Goal: Communication & Community: Answer question/provide support

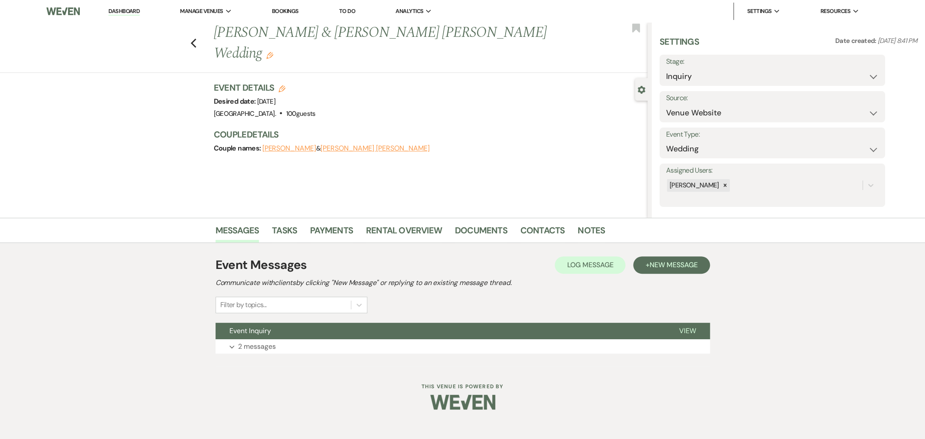
click at [327, 335] on button "Event Inquiry" at bounding box center [441, 331] width 450 height 16
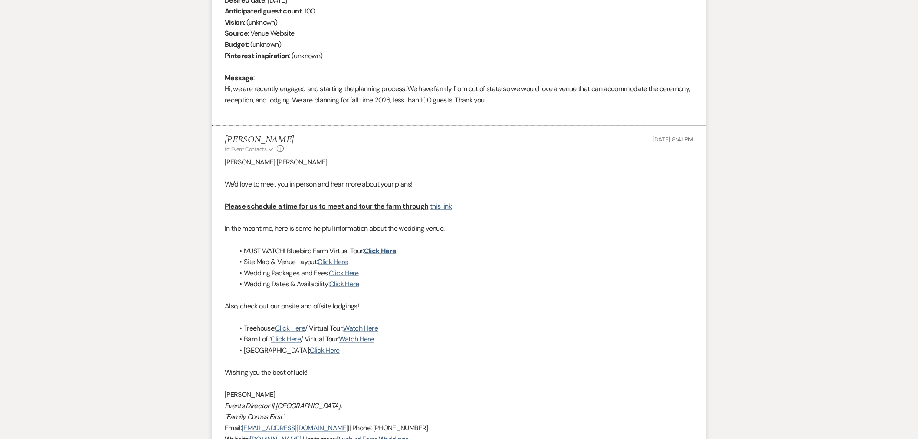
scroll to position [498, 0]
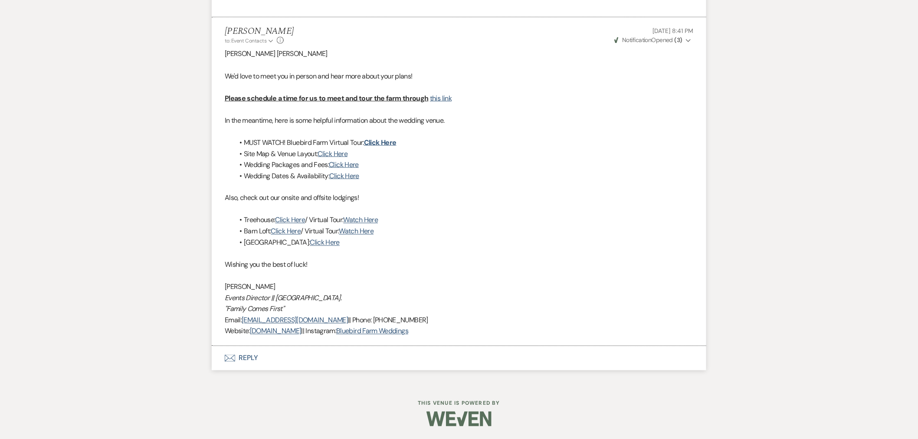
click at [250, 361] on button "Envelope Reply" at bounding box center [459, 358] width 494 height 24
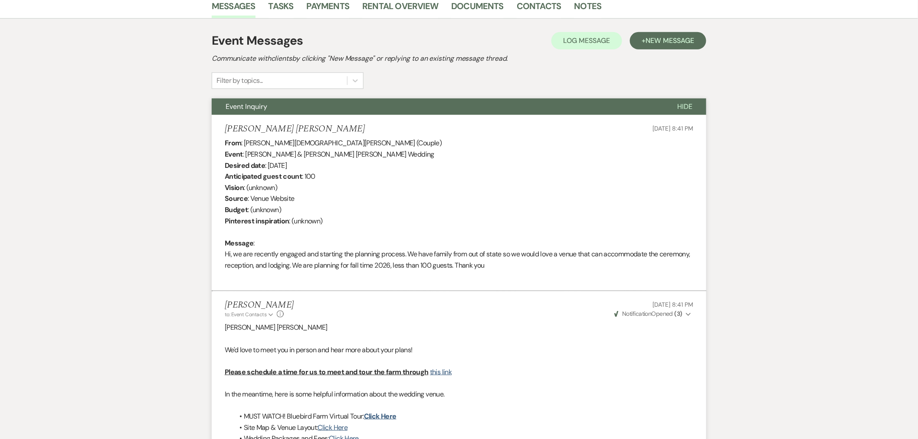
scroll to position [163, 0]
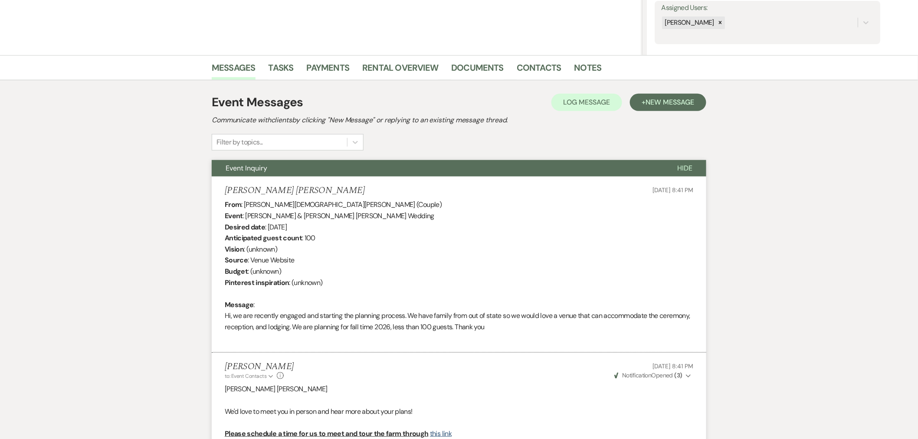
drag, startPoint x: 531, startPoint y: 326, endPoint x: 218, endPoint y: 315, distance: 313.2
click at [215, 315] on li "[PERSON_NAME] [PERSON_NAME] [DATE] 8:41 PM From : [PERSON_NAME][DEMOGRAPHIC_DAT…" at bounding box center [459, 264] width 494 height 176
copy div "Hi, we are recently engaged and starting the planning process. We have family f…"
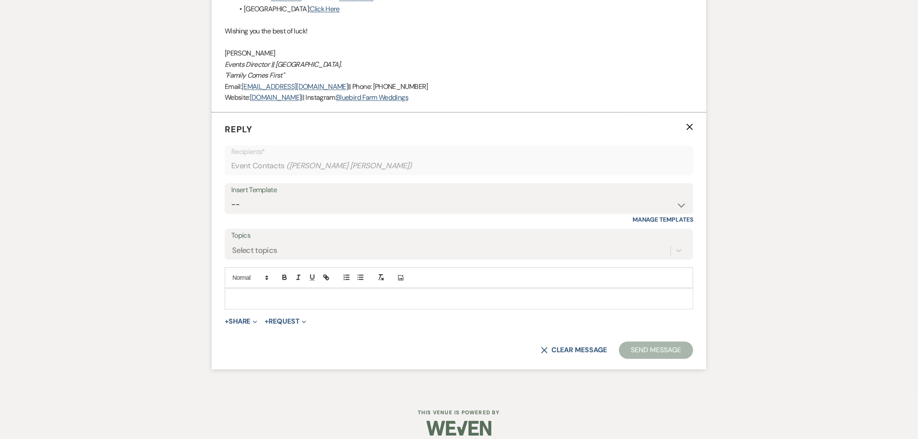
scroll to position [741, 0]
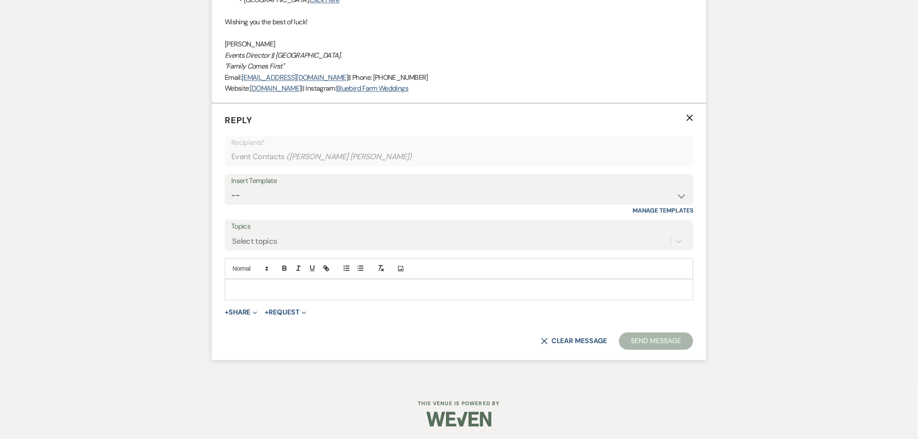
paste div
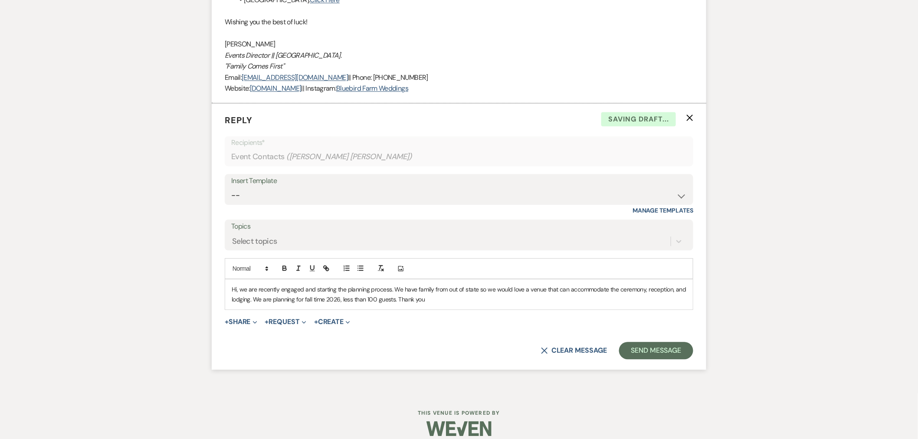
click at [232, 288] on span "Hi, we are recently engaged and starting the planning process. We have family f…" at bounding box center [460, 293] width 456 height 17
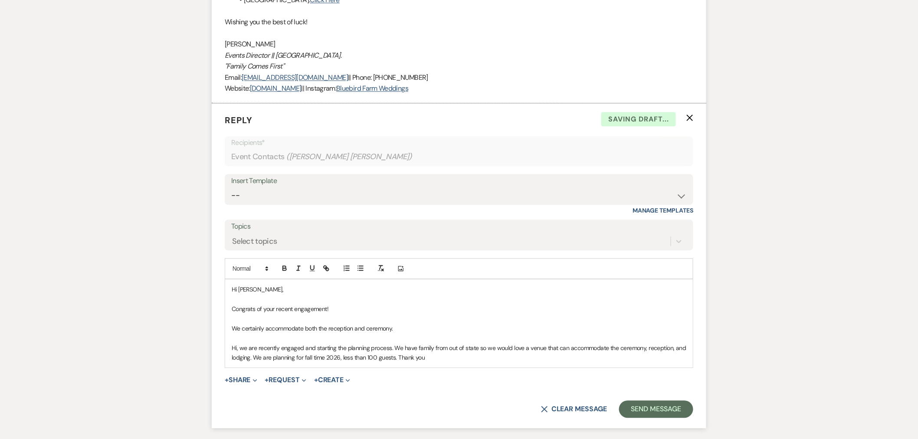
click at [408, 322] on p at bounding box center [459, 319] width 454 height 10
click at [405, 327] on p "We certainly accommodate both the reception and ceremony." at bounding box center [459, 328] width 454 height 10
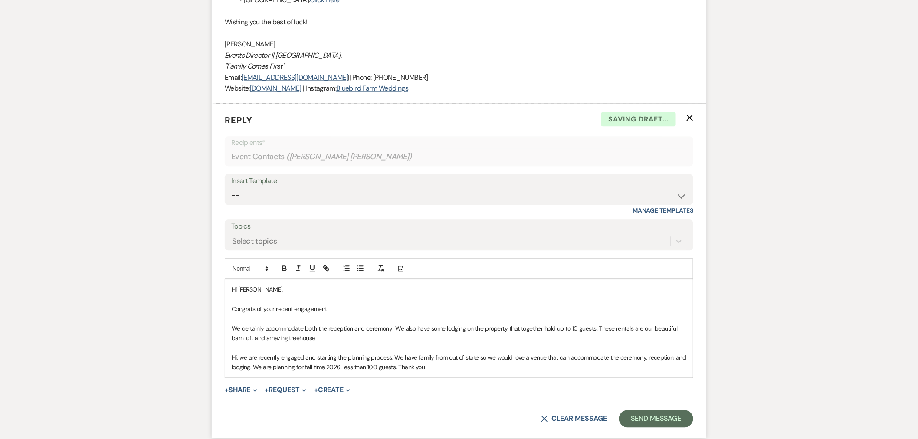
click at [254, 339] on p "We certainly accommodate both the reception and ceremony! We also have some lod…" at bounding box center [459, 333] width 454 height 20
click at [406, 340] on p "We certainly accommodate both the reception and ceremony! We also have some lod…" at bounding box center [459, 333] width 454 height 20
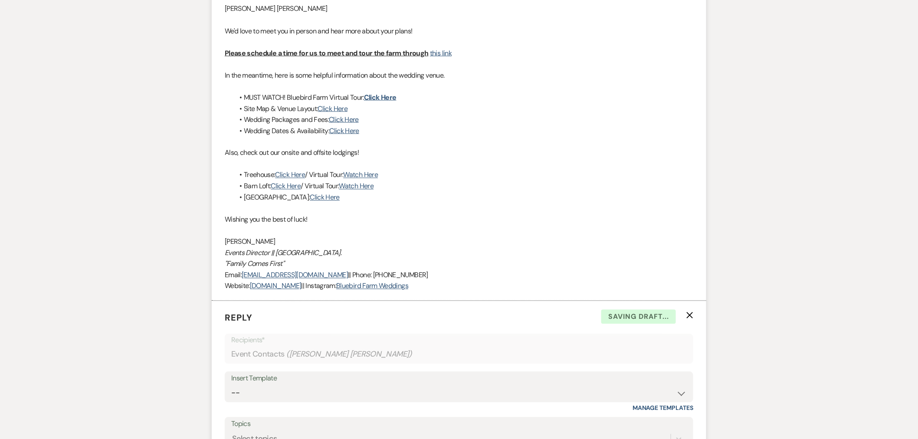
scroll to position [548, 0]
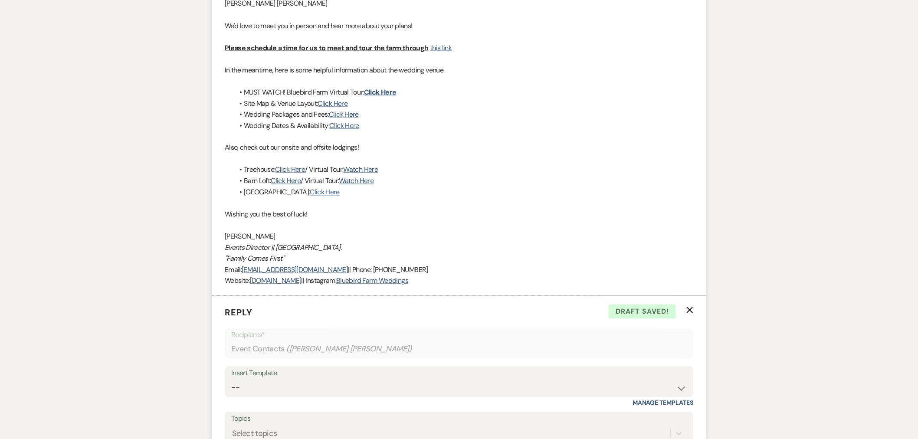
click at [310, 193] on link "Click Here" at bounding box center [325, 192] width 30 height 9
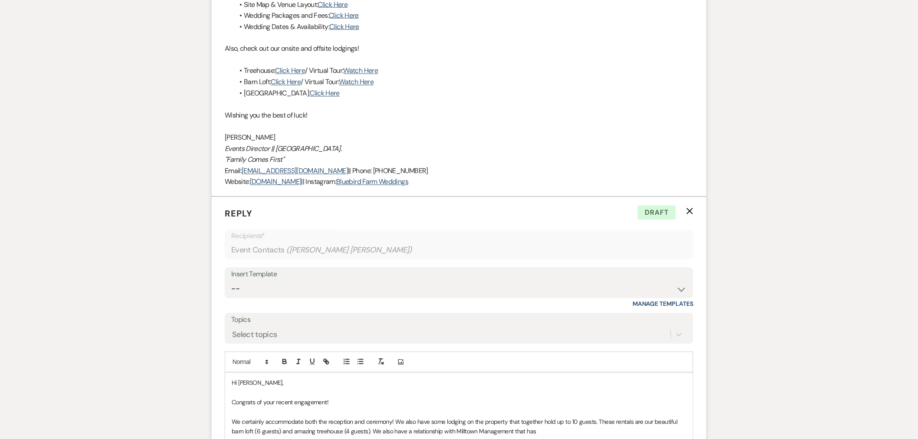
scroll to position [819, 0]
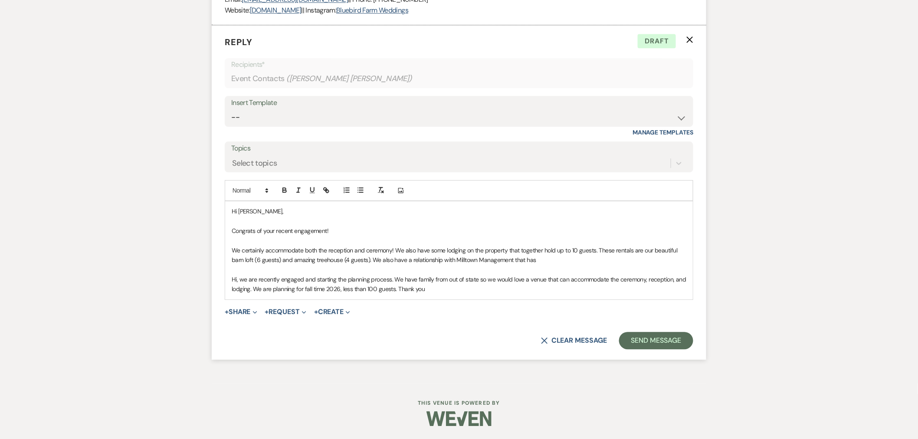
click at [554, 258] on p "We certainly accommodate both the reception and ceremony! We also have some lod…" at bounding box center [459, 255] width 454 height 20
click at [614, 260] on p "We certainly accommodate both the reception and ceremony! We also have some lod…" at bounding box center [459, 255] width 454 height 20
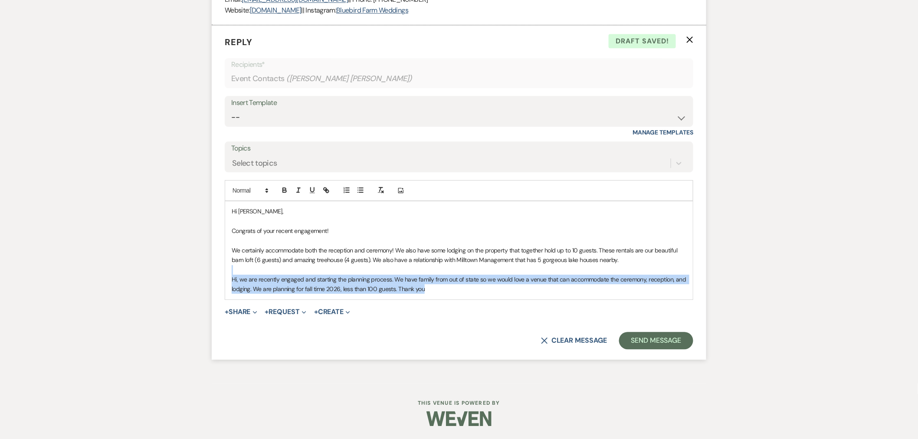
drag, startPoint x: 440, startPoint y: 289, endPoint x: 223, endPoint y: 270, distance: 218.0
click at [223, 270] on form "Reply X Draft saved! Recipients* Event Contacts ( [PERSON_NAME] [PERSON_NAME] )…" at bounding box center [459, 192] width 494 height 334
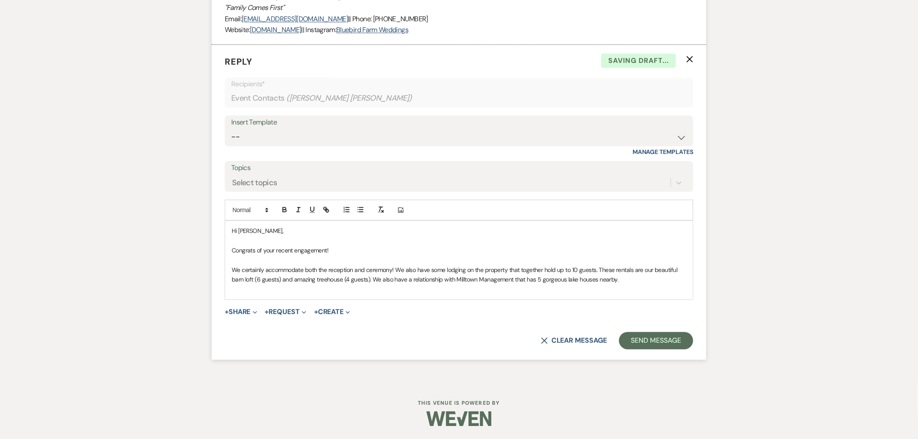
scroll to position [799, 0]
click at [267, 268] on p "We certainly accommodate both the reception and ceremony! We also have some lod…" at bounding box center [459, 275] width 454 height 20
click at [265, 268] on p "We certainly accommodate both the reception and ceremony! We also have some lod…" at bounding box center [459, 275] width 454 height 20
click at [242, 270] on p "We certainly accommodate both the reception and ceremony! We also have some lod…" at bounding box center [459, 275] width 454 height 20
click at [659, 296] on div "Hi [PERSON_NAME], Congrats of your recent engagement! We can certainly accommod…" at bounding box center [458, 260] width 467 height 78
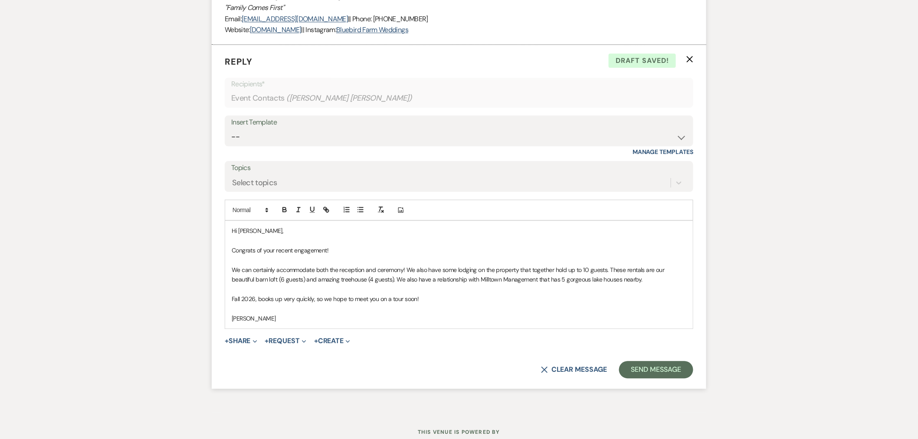
click at [257, 297] on p "Fall 2026, books up very quickly, so we hope to meet you on a tour soon!" at bounding box center [459, 299] width 454 height 10
click at [279, 300] on p "Fall 2026, is books up very quickly, so we hope to meet you on a tour soon!" at bounding box center [459, 299] width 454 height 10
click at [672, 368] on button "Send Message" at bounding box center [656, 369] width 74 height 17
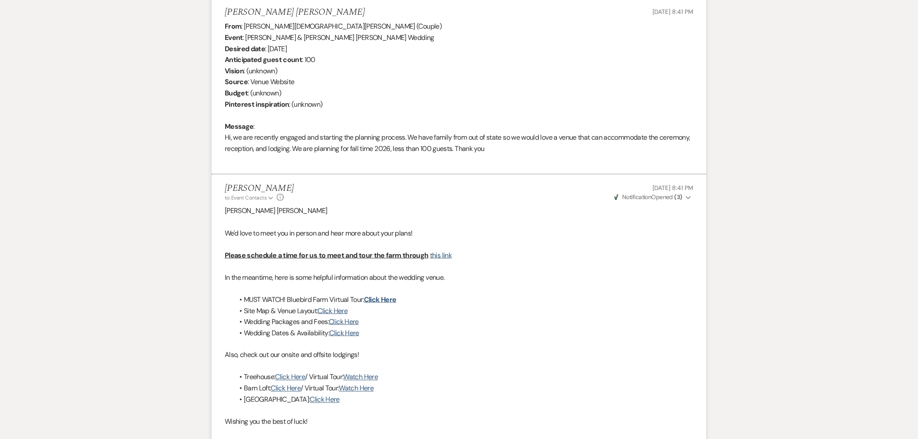
scroll to position [0, 0]
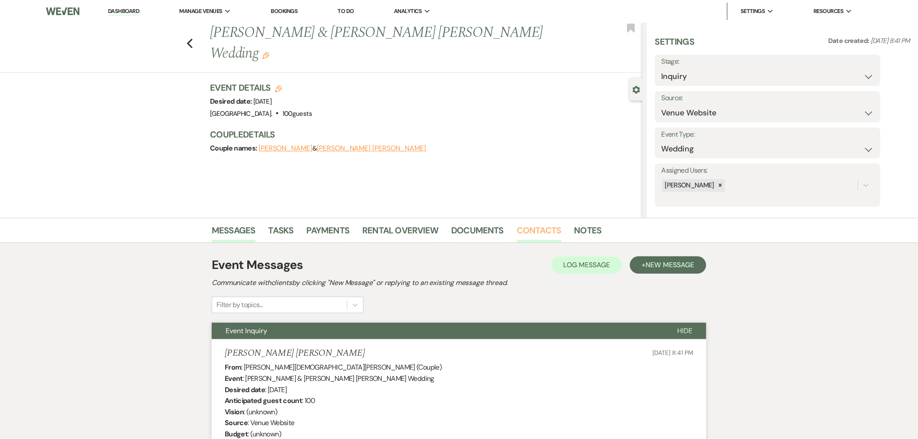
click at [540, 230] on link "Contacts" at bounding box center [538, 232] width 45 height 19
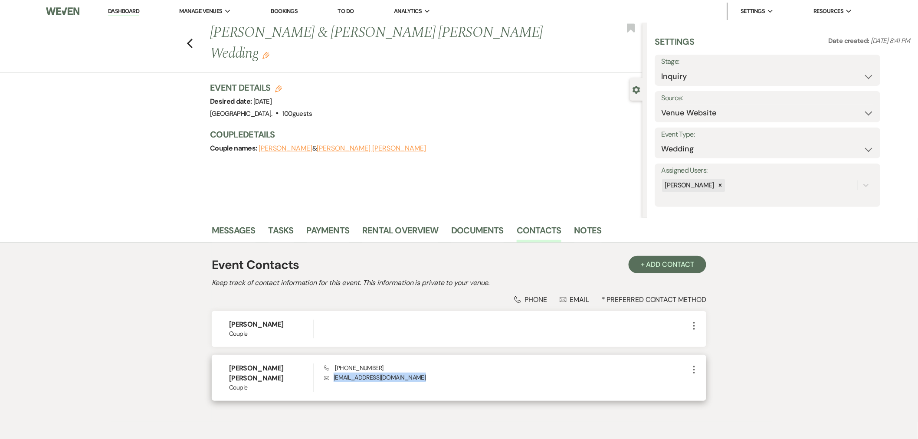
drag, startPoint x: 417, startPoint y: 378, endPoint x: 332, endPoint y: 380, distance: 84.6
click at [332, 380] on p "Envelope [EMAIL_ADDRESS][DOMAIN_NAME]" at bounding box center [506, 377] width 365 height 10
copy p "[EMAIL_ADDRESS][DOMAIN_NAME]"
drag, startPoint x: 380, startPoint y: 367, endPoint x: 331, endPoint y: 366, distance: 49.0
click at [330, 366] on div "Phone [PHONE_NUMBER] Envelope [EMAIL_ADDRESS][DOMAIN_NAME]" at bounding box center [506, 377] width 365 height 29
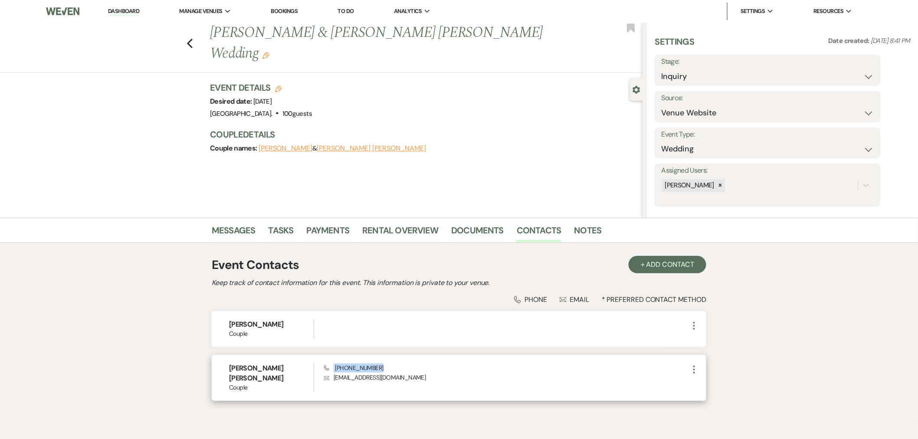
copy span "[PHONE_NUMBER]"
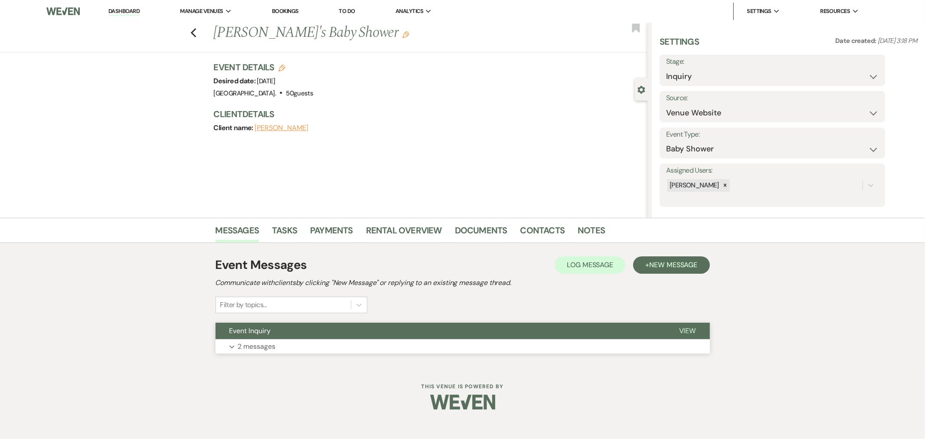
click at [359, 330] on button "Event Inquiry" at bounding box center [441, 331] width 450 height 16
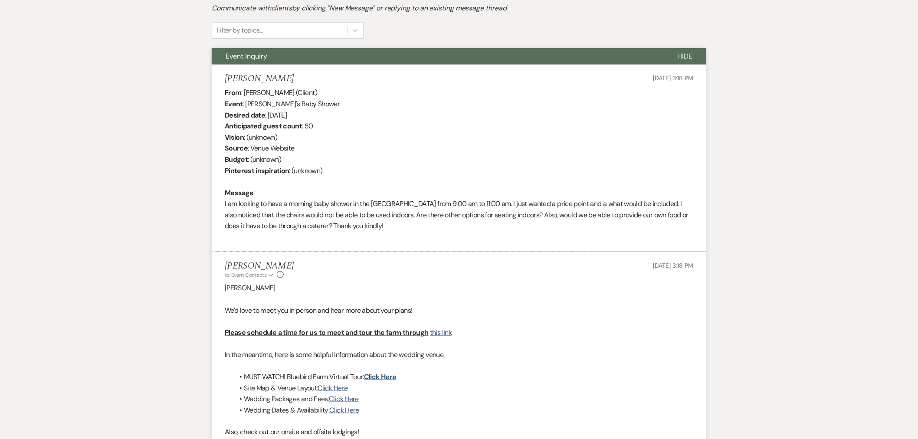
scroll to position [509, 0]
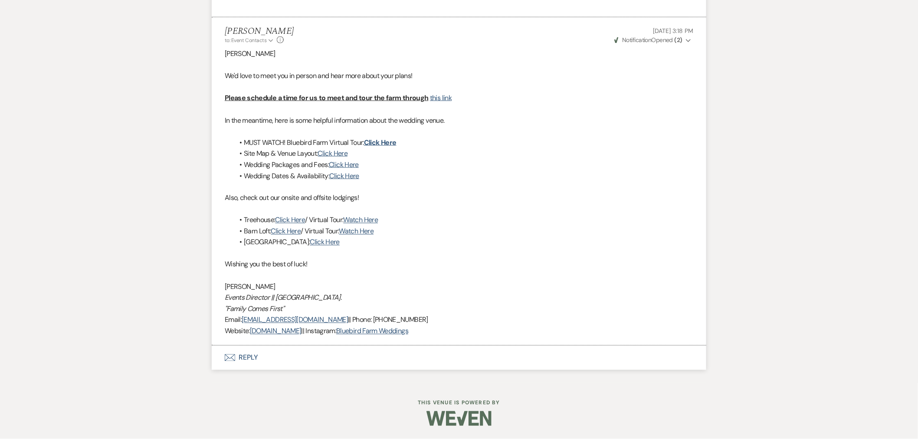
click at [257, 360] on button "Envelope Reply" at bounding box center [459, 358] width 494 height 24
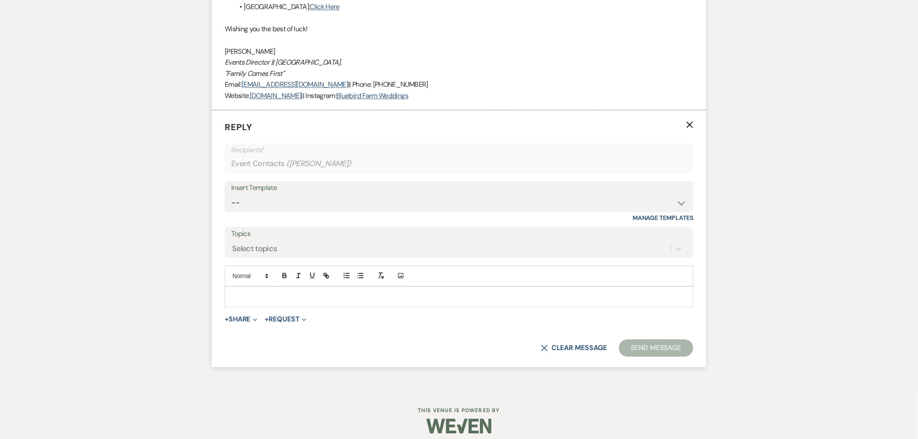
scroll to position [750, 0]
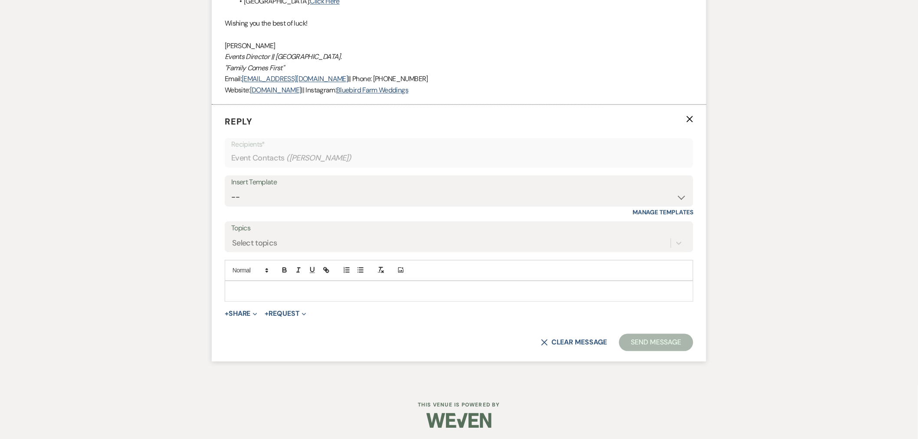
click at [258, 297] on div at bounding box center [458, 291] width 467 height 20
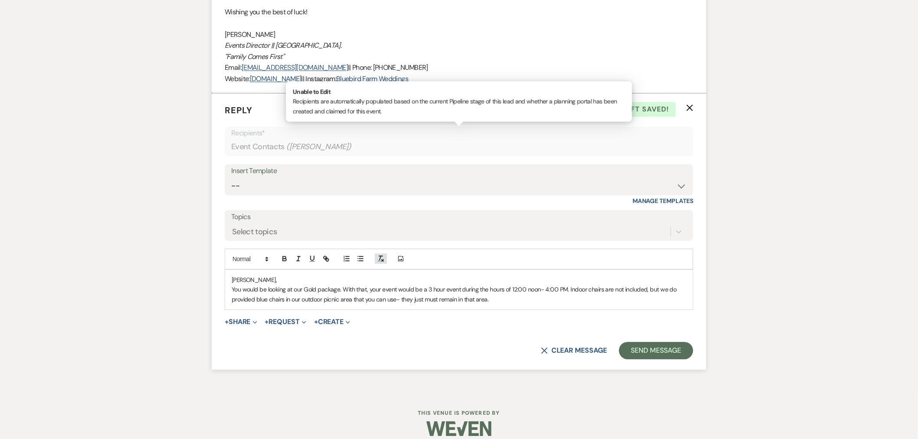
scroll to position [772, 0]
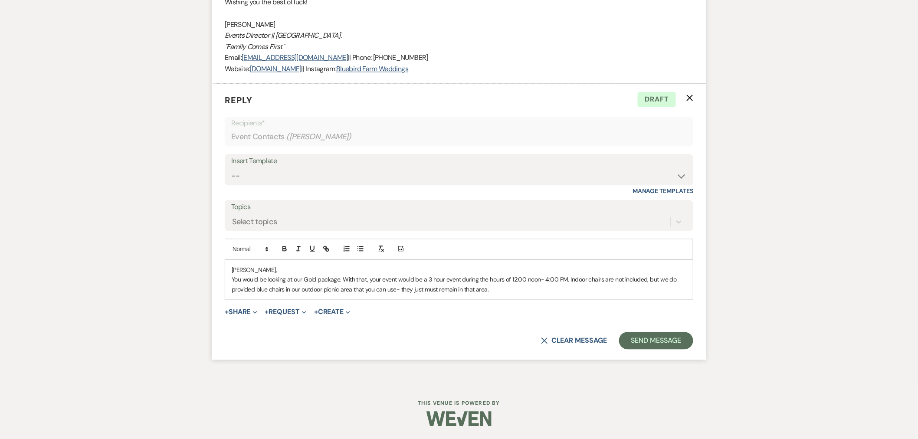
click at [567, 281] on p "You would be looking at our Gold package. With that, your event would be a 3 ho…" at bounding box center [459, 284] width 454 height 20
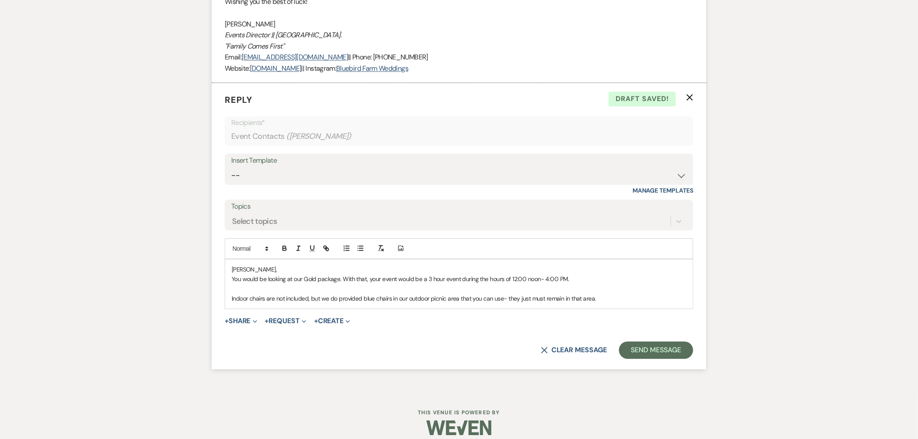
click at [611, 300] on p "Indoor chairs are not included, but we do provided blue chairs in our outdoor p…" at bounding box center [459, 299] width 454 height 10
click at [581, 298] on p "Indoor chairs are not included, but we do provided blue chairs in our outdoor p…" at bounding box center [459, 299] width 454 height 10
click at [625, 297] on p "Indoor chairs are not included, but we do provided blue chairs in our outdoor p…" at bounding box center [459, 299] width 454 height 10
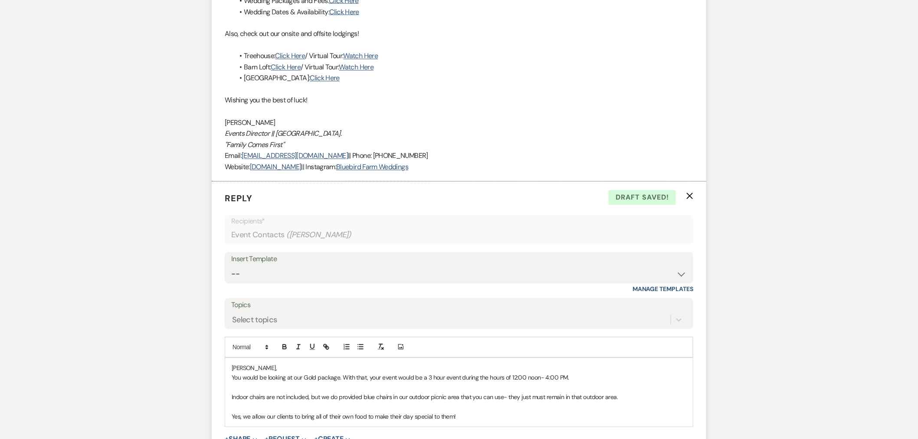
scroll to position [800, 0]
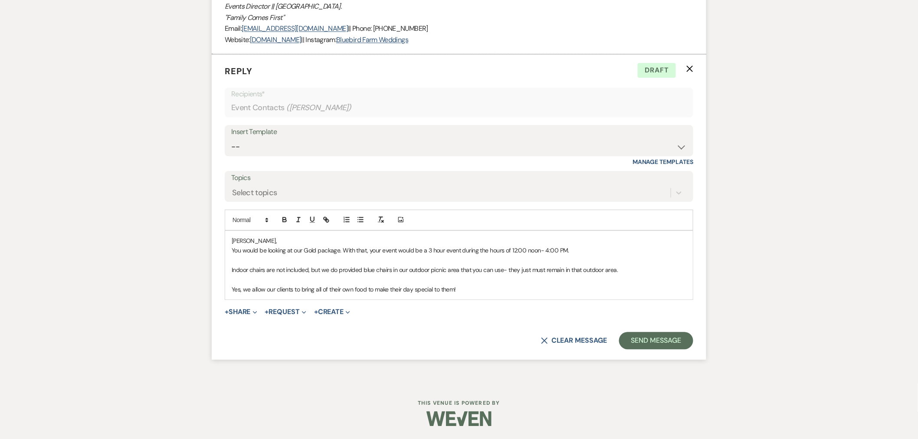
click at [232, 252] on p "You would be looking at our Gold package. With that, your event would be a 3 ho…" at bounding box center [459, 250] width 454 height 10
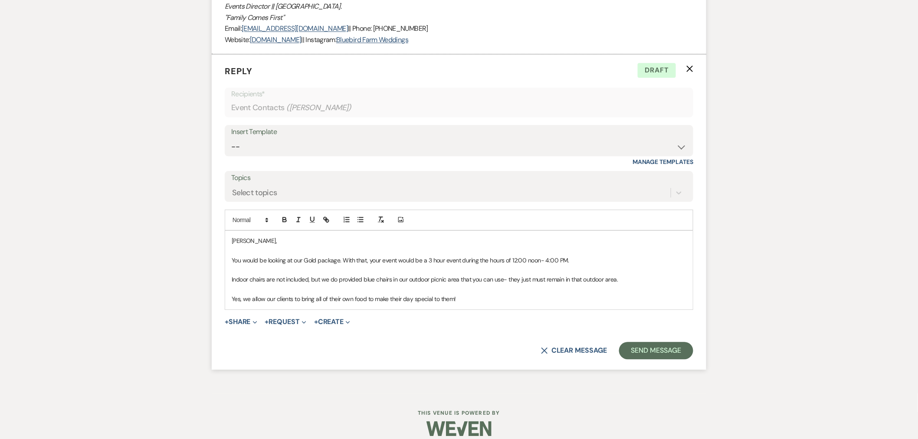
click at [509, 278] on p "Indoor chairs are not included, but we do provided blue chairs in our outdoor p…" at bounding box center [459, 279] width 454 height 10
click at [497, 297] on p "Yes, we allow our clients to bring all of their own food to make their day spec…" at bounding box center [459, 299] width 454 height 10
click at [645, 353] on button "Send Message" at bounding box center [656, 350] width 74 height 17
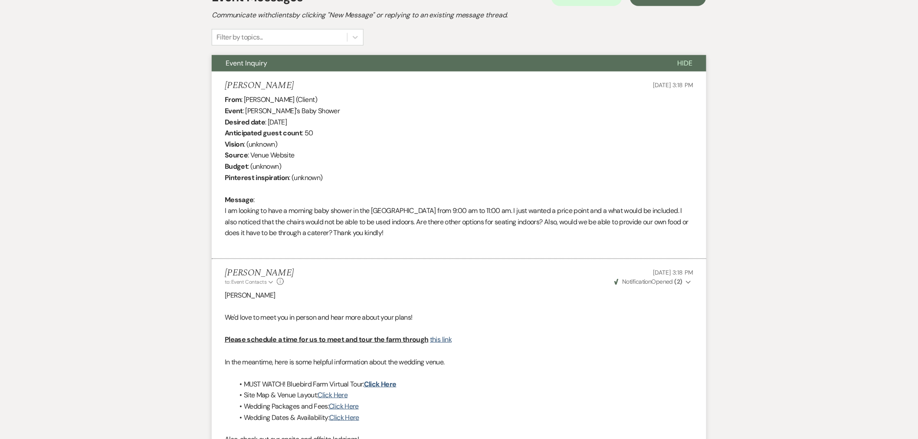
scroll to position [0, 0]
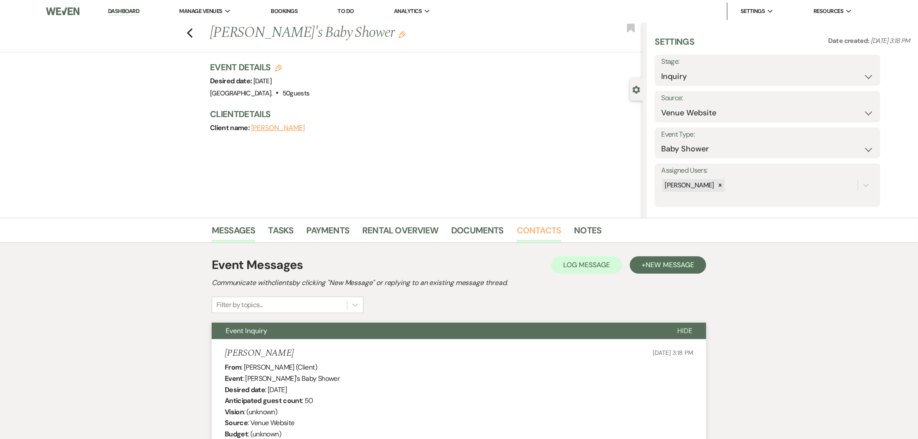
click at [532, 233] on link "Contacts" at bounding box center [538, 232] width 45 height 19
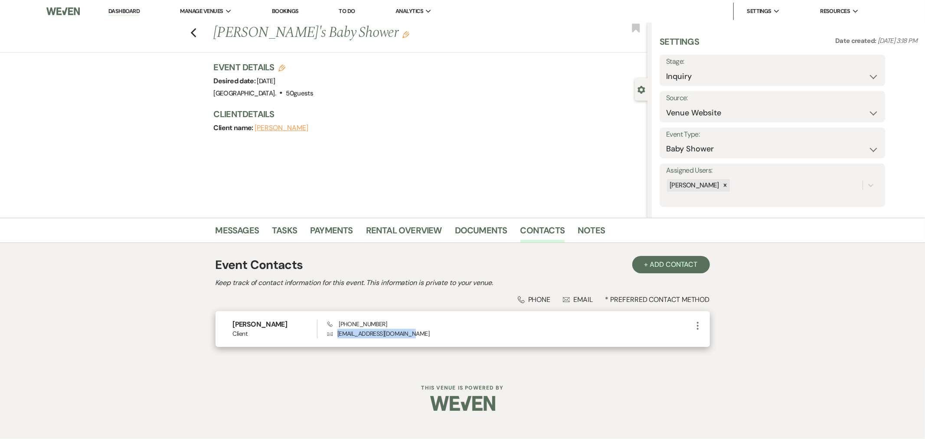
drag, startPoint x: 414, startPoint y: 330, endPoint x: 329, endPoint y: 336, distance: 85.2
click at [329, 336] on p "Envelope nylairizarry12@gmail.com" at bounding box center [509, 334] width 365 height 10
copy p "nylairizarry12@gmail.com"
drag, startPoint x: 388, startPoint y: 323, endPoint x: 334, endPoint y: 327, distance: 53.9
click at [334, 327] on div "Phone (860) 339-9839 Envelope nylairizarry12@gmail.com" at bounding box center [509, 329] width 365 height 19
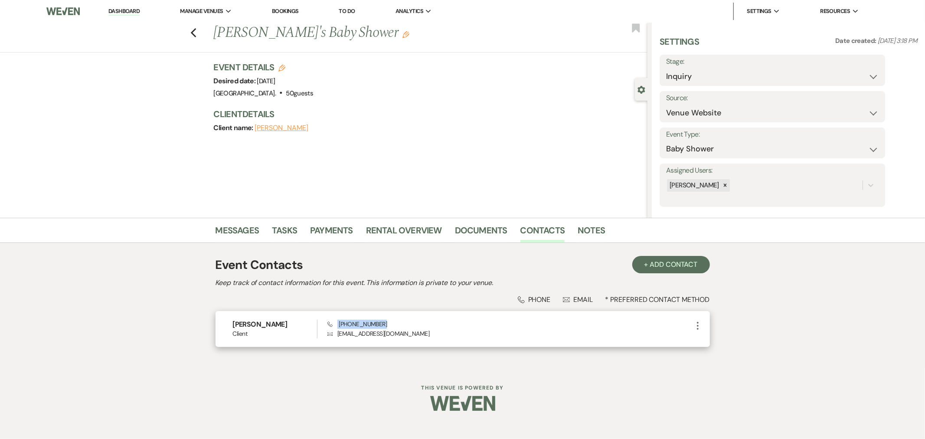
copy span "(860) 339-9839"
click at [229, 232] on link "Messages" at bounding box center [238, 232] width 44 height 19
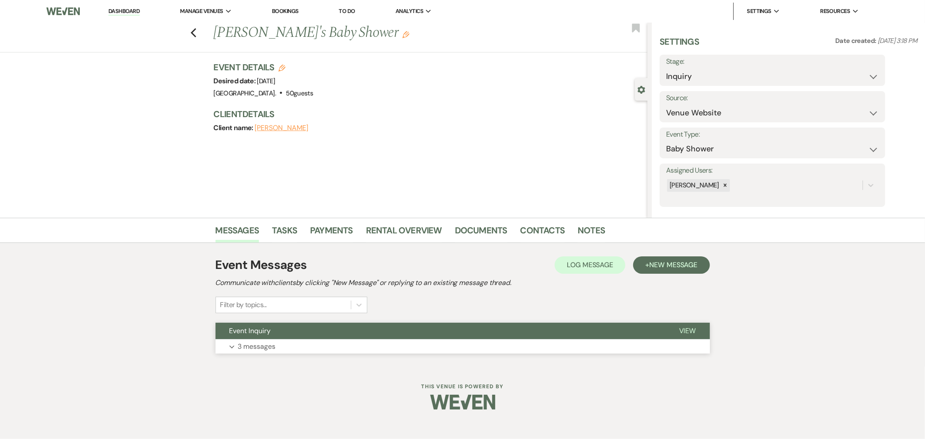
click at [287, 327] on button "Event Inquiry" at bounding box center [441, 331] width 450 height 16
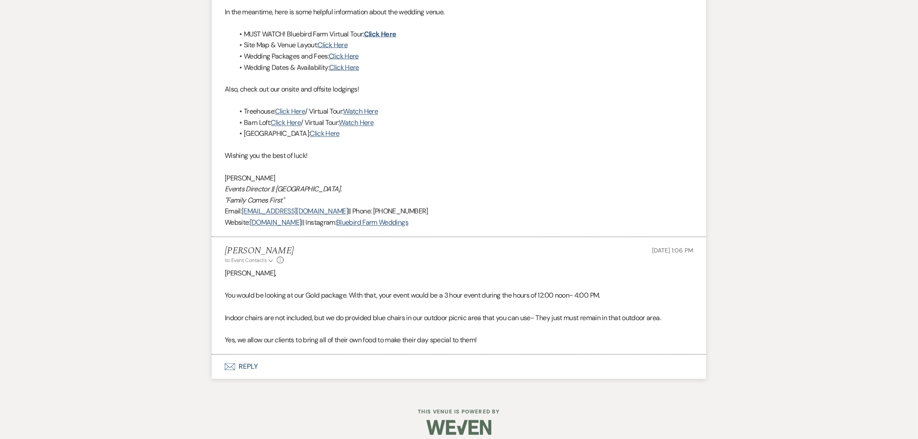
scroll to position [627, 0]
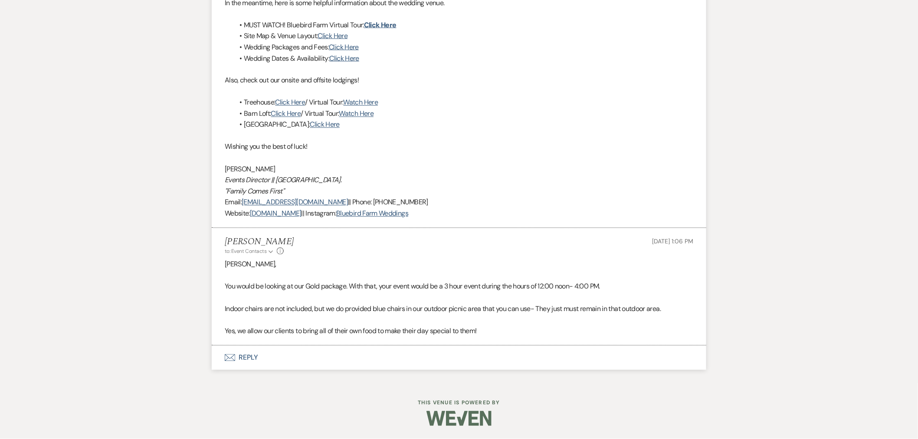
click at [259, 360] on button "Envelope Reply" at bounding box center [459, 358] width 494 height 24
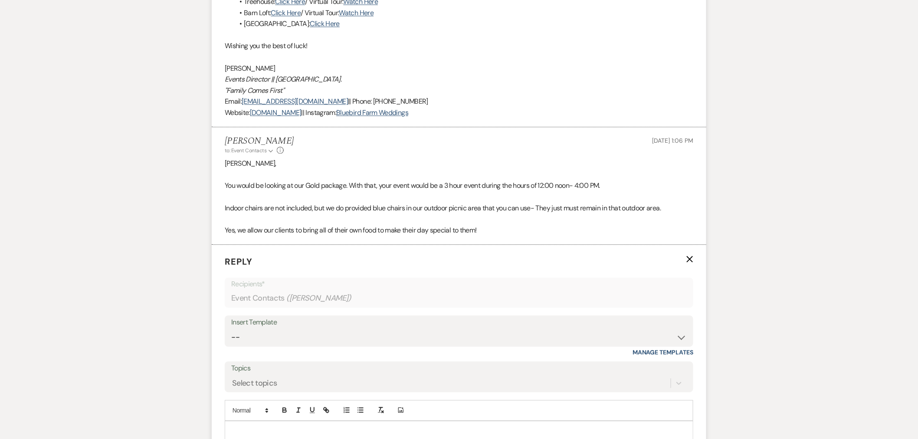
scroll to position [820, 0]
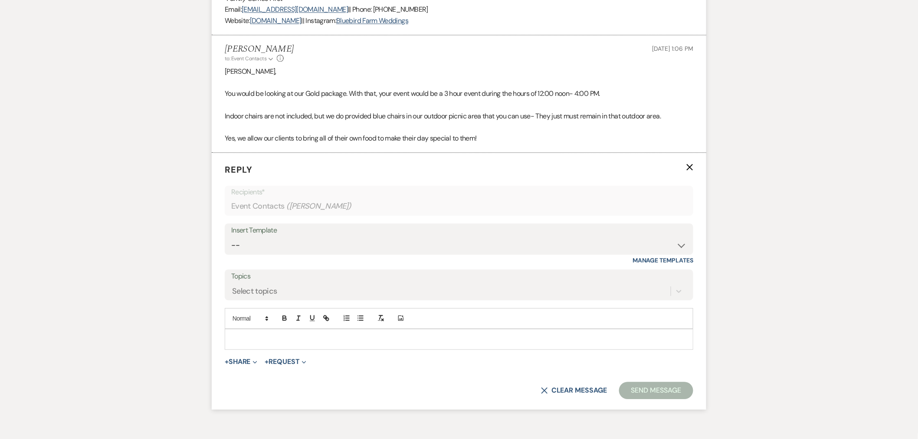
click at [285, 343] on p at bounding box center [459, 339] width 454 height 10
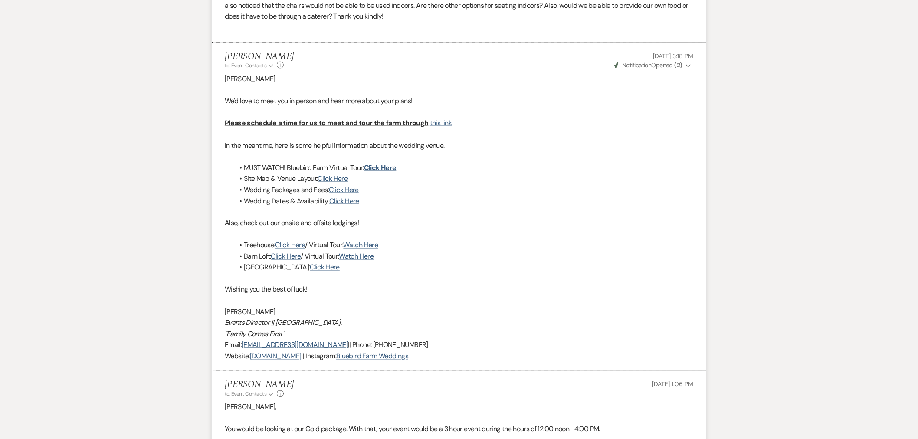
scroll to position [771, 0]
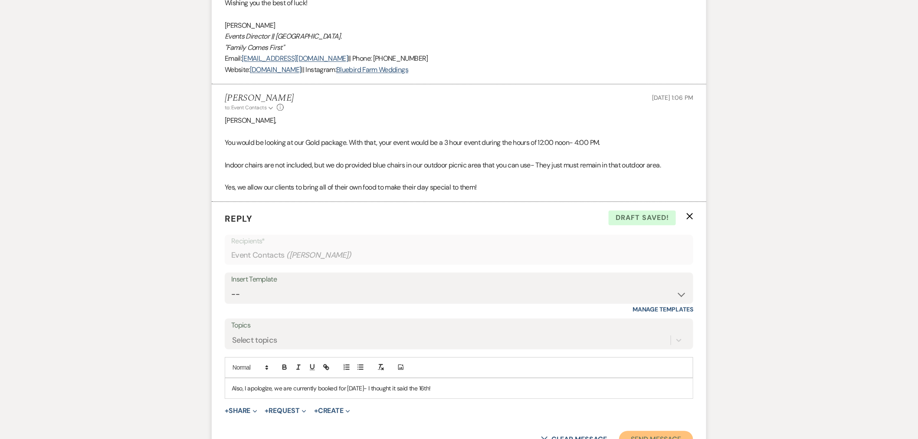
click at [657, 434] on button "Send Message" at bounding box center [656, 439] width 74 height 17
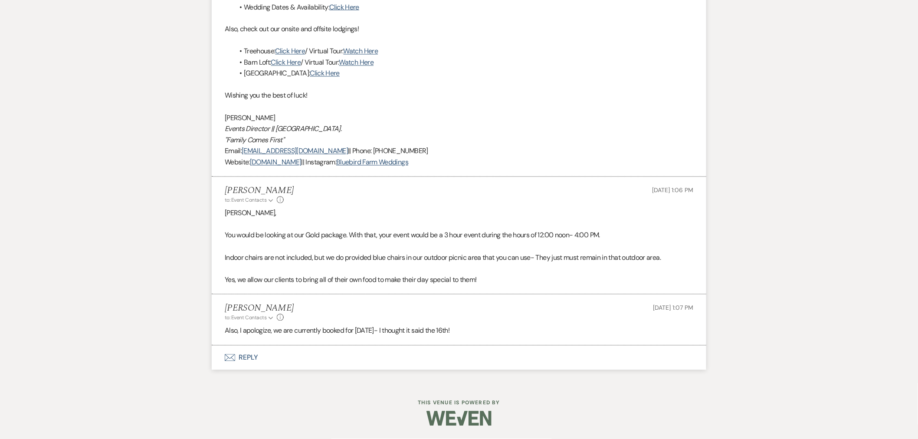
scroll to position [678, 0]
